Goal: Navigation & Orientation: Find specific page/section

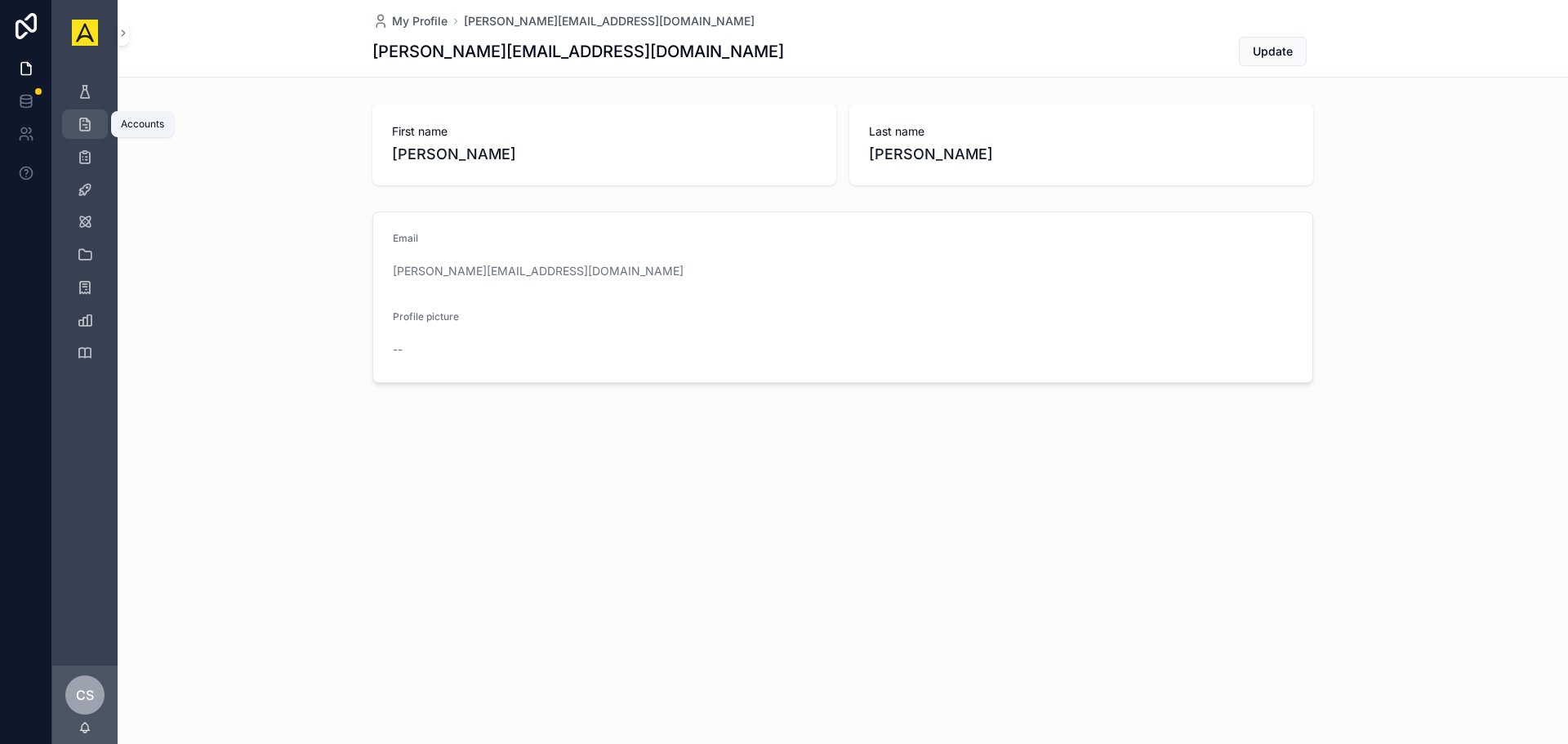
click at [91, 124] on icon "scrollable content" at bounding box center [84, 124] width 16 height 16
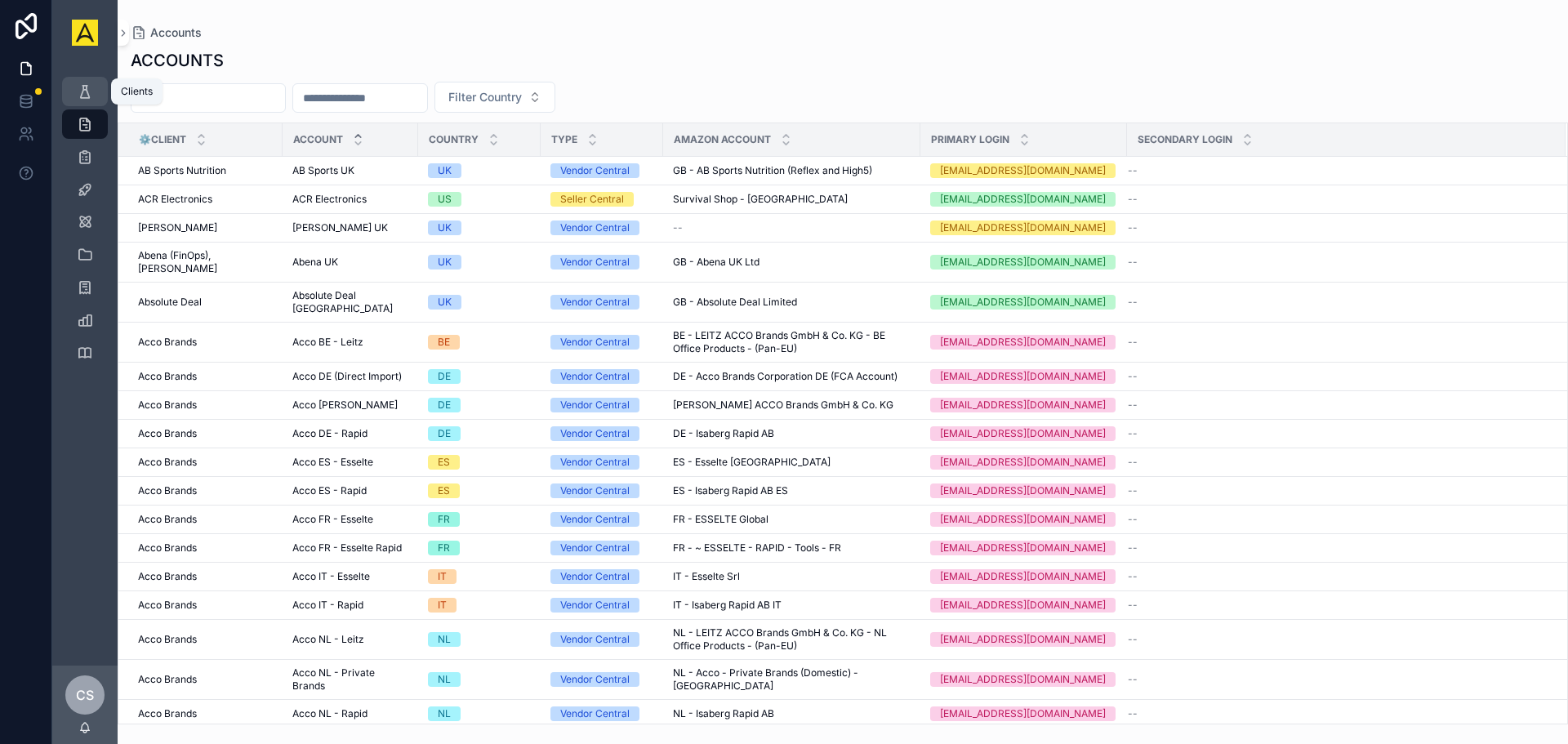
click at [90, 100] on span "scrollable content" at bounding box center [84, 91] width 16 height 16
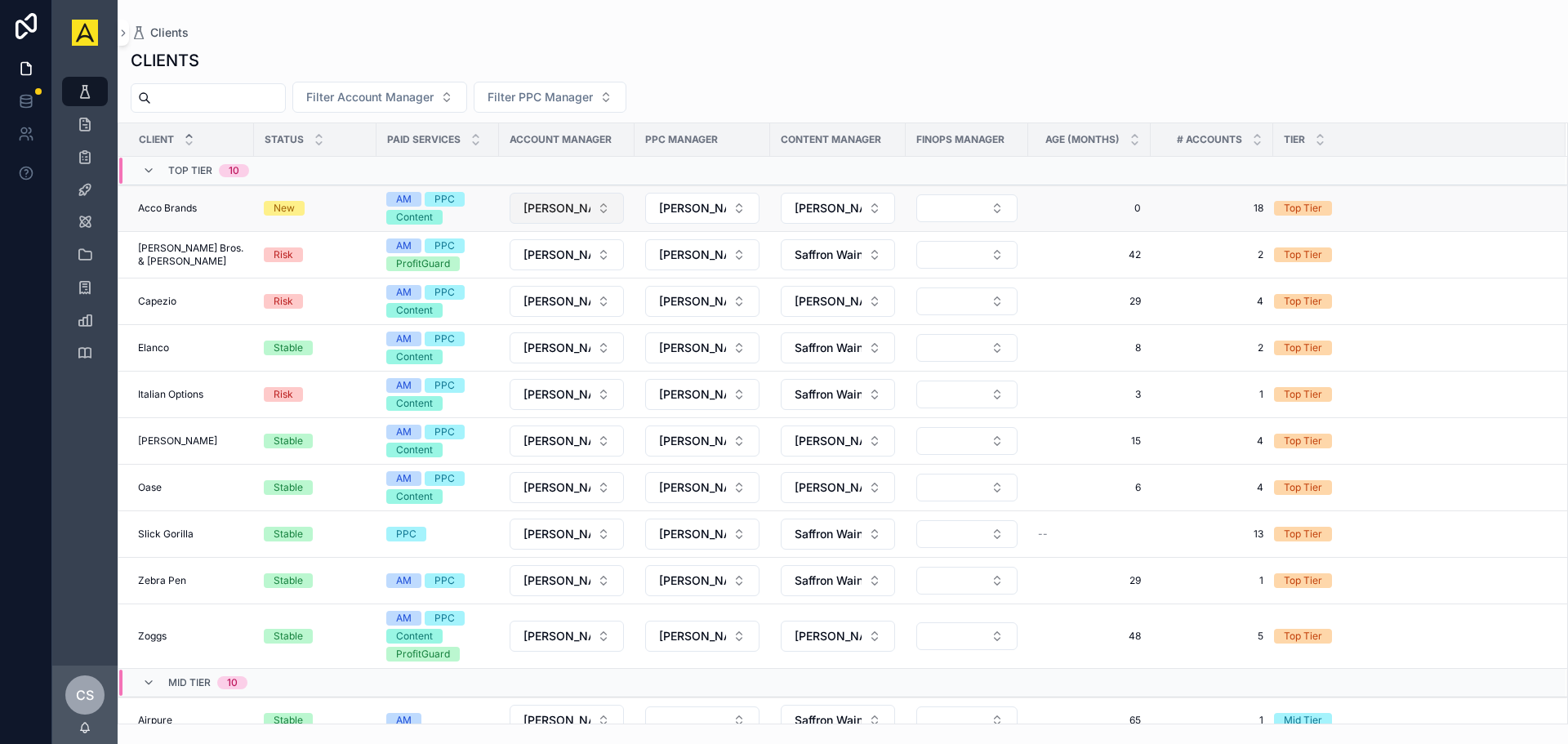
click at [564, 201] on span "[PERSON_NAME]" at bounding box center [557, 208] width 67 height 16
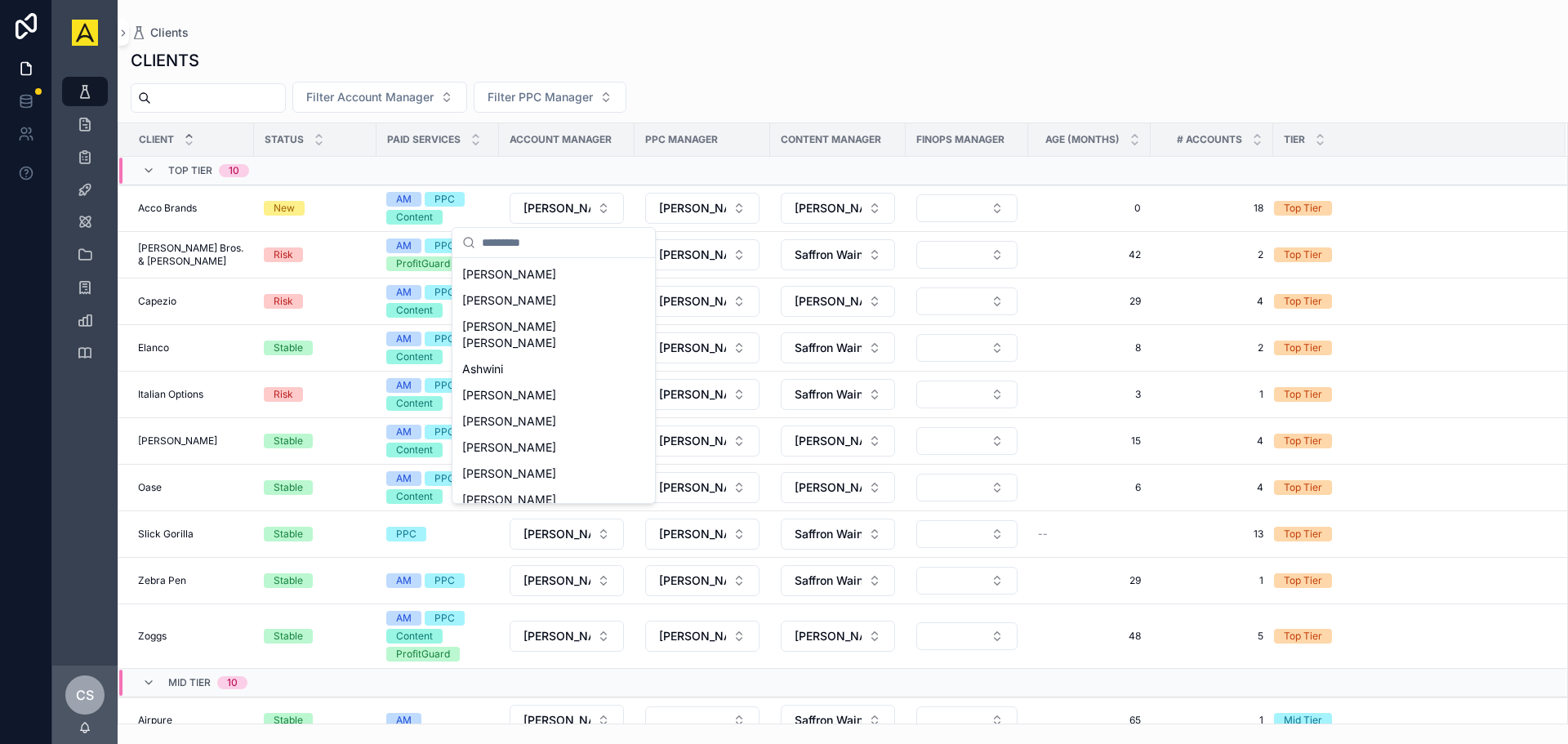
scroll to position [245, 0]
click at [520, 463] on span "[PERSON_NAME]" at bounding box center [509, 471] width 94 height 16
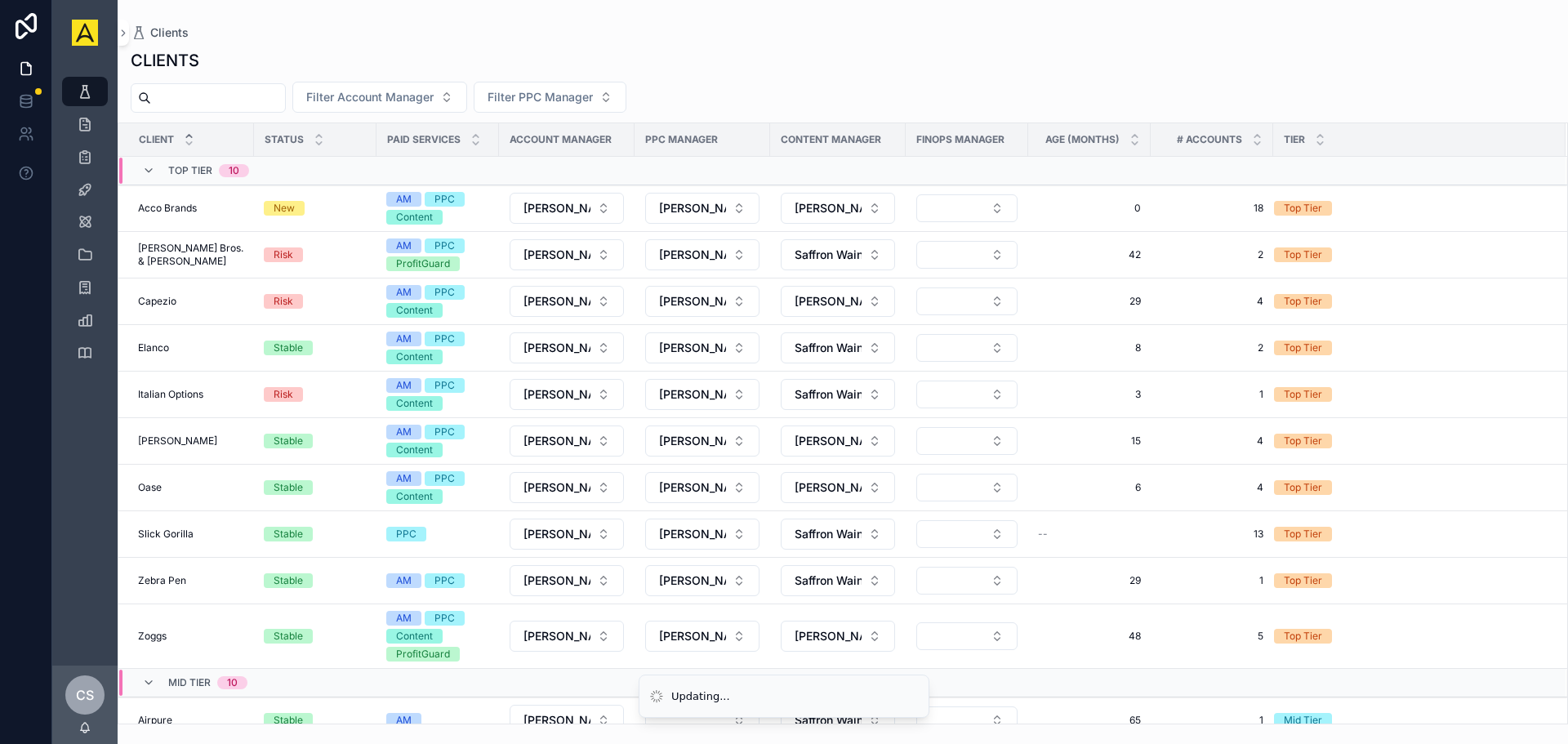
click at [786, 60] on div "CLIENTS" at bounding box center [843, 59] width 1424 height 23
